Goal: Information Seeking & Learning: Learn about a topic

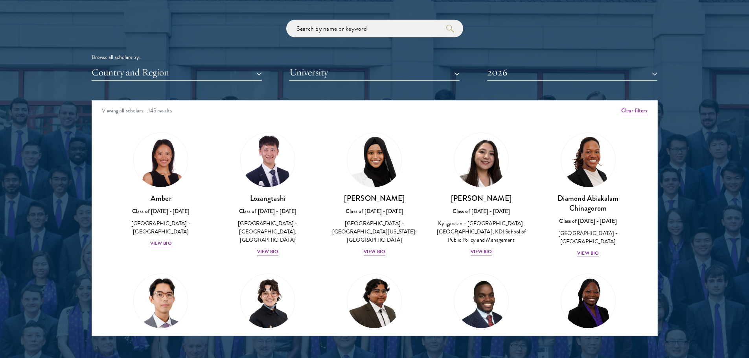
scroll to position [943, 0]
click at [212, 73] on button "Country and Region" at bounding box center [177, 72] width 170 height 16
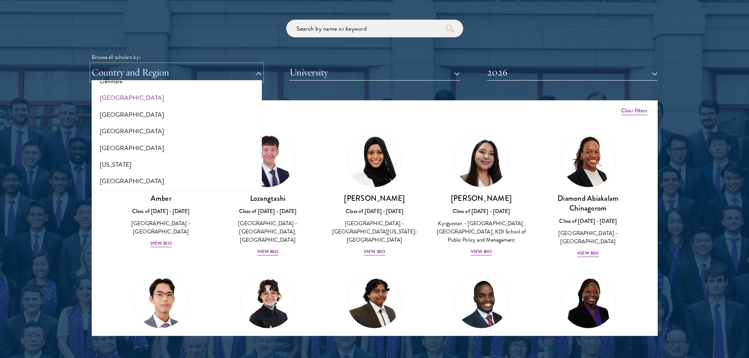
scroll to position [432, 0]
click at [135, 161] on button "[GEOGRAPHIC_DATA]" at bounding box center [176, 162] width 165 height 17
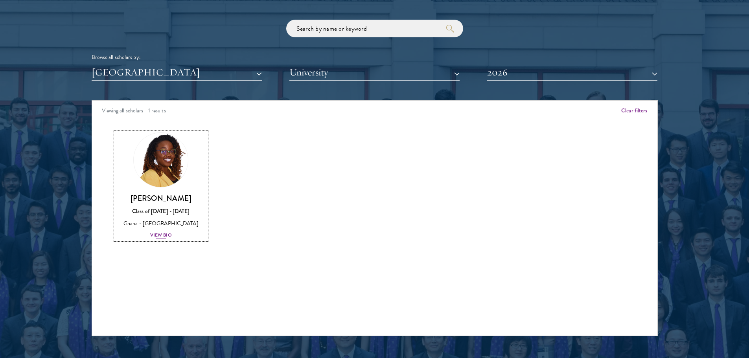
click at [164, 164] on img at bounding box center [161, 160] width 60 height 60
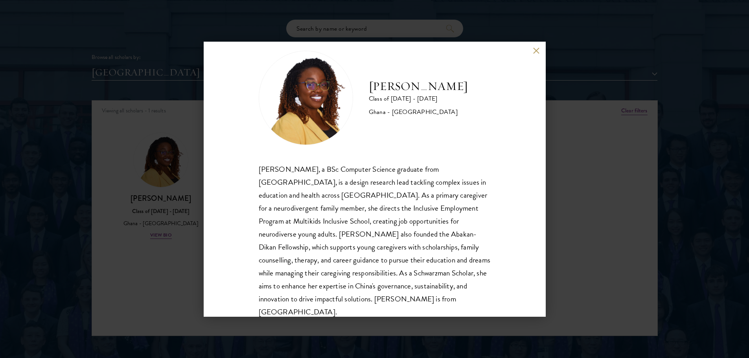
scroll to position [27, 0]
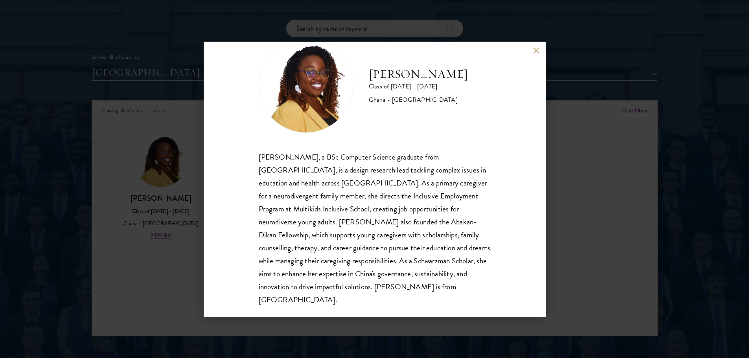
click at [578, 252] on div "[PERSON_NAME] Class of [DATE] - [DATE] Ghana - [GEOGRAPHIC_DATA] [PERSON_NAME],…" at bounding box center [374, 179] width 749 height 358
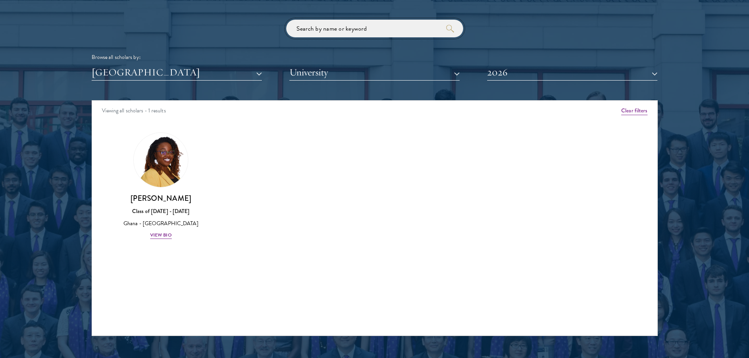
click at [401, 31] on input "search" at bounding box center [374, 29] width 177 height 18
click at [490, 76] on button "2026" at bounding box center [572, 72] width 170 height 16
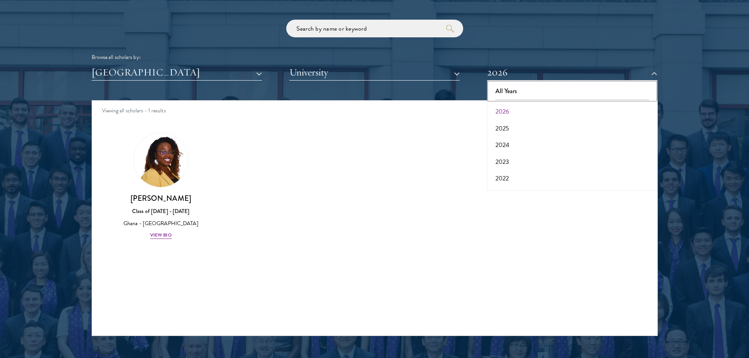
click at [502, 91] on button "All Years" at bounding box center [571, 91] width 165 height 17
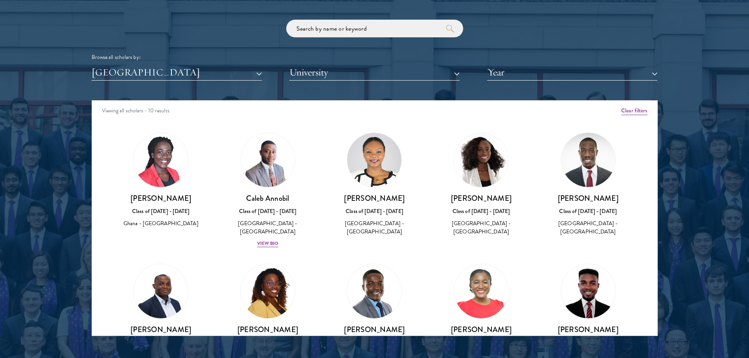
click at [323, 93] on div "Scholar Directory Congratulations and welcome to the Schwarzman Scholars Class …" at bounding box center [375, 136] width 566 height 400
click at [287, 176] on img at bounding box center [268, 160] width 60 height 60
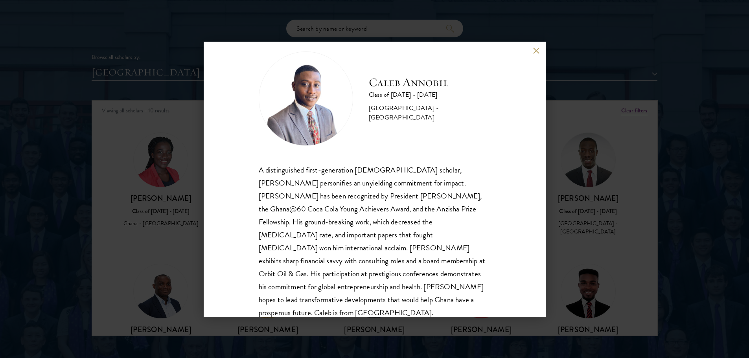
scroll to position [27, 0]
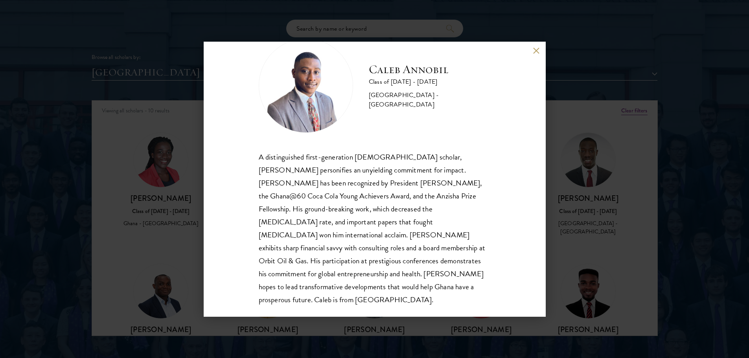
click at [661, 54] on div "[PERSON_NAME] Class of [DATE] - [DATE] [GEOGRAPHIC_DATA] - [GEOGRAPHIC_DATA] A …" at bounding box center [374, 179] width 749 height 358
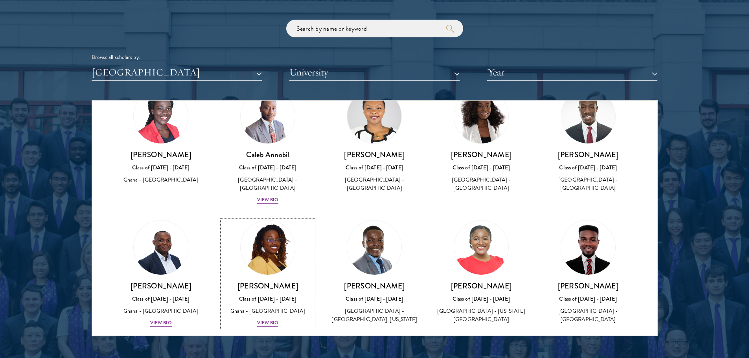
scroll to position [59, 0]
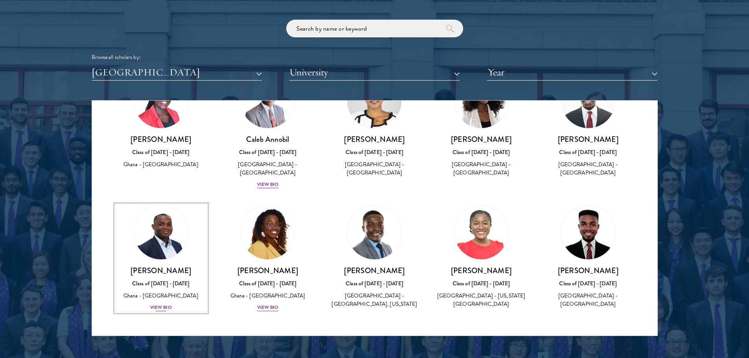
click at [145, 235] on img at bounding box center [161, 232] width 60 height 60
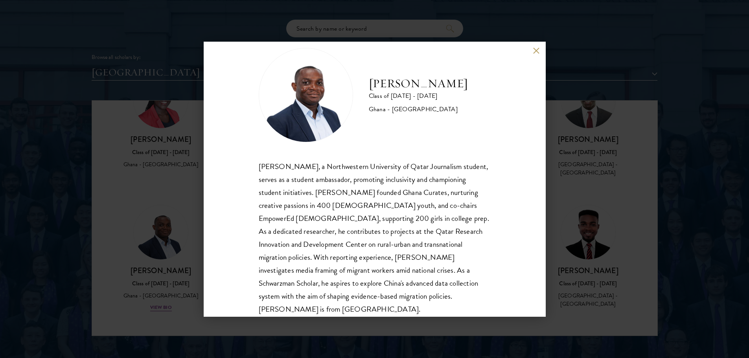
scroll to position [27, 0]
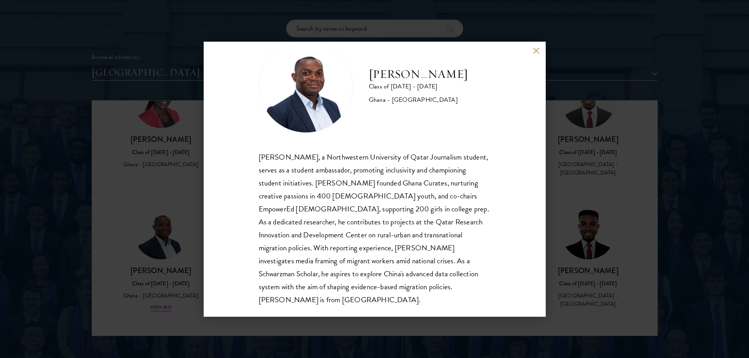
click at [535, 50] on button at bounding box center [536, 51] width 7 height 7
